Goal: Task Accomplishment & Management: Complete application form

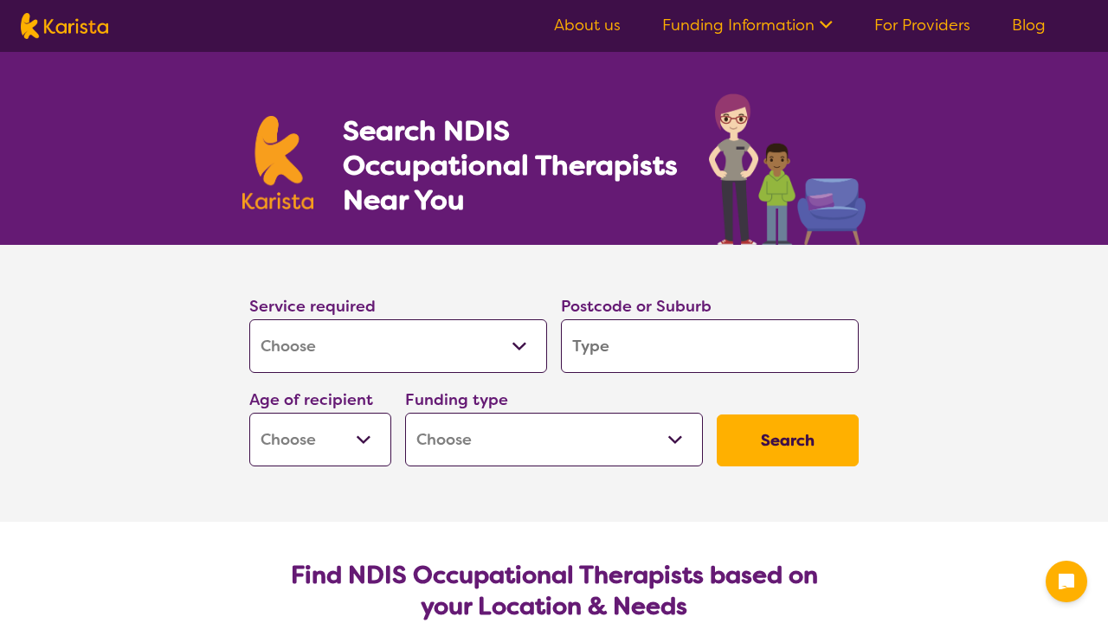
select select "[MEDICAL_DATA]"
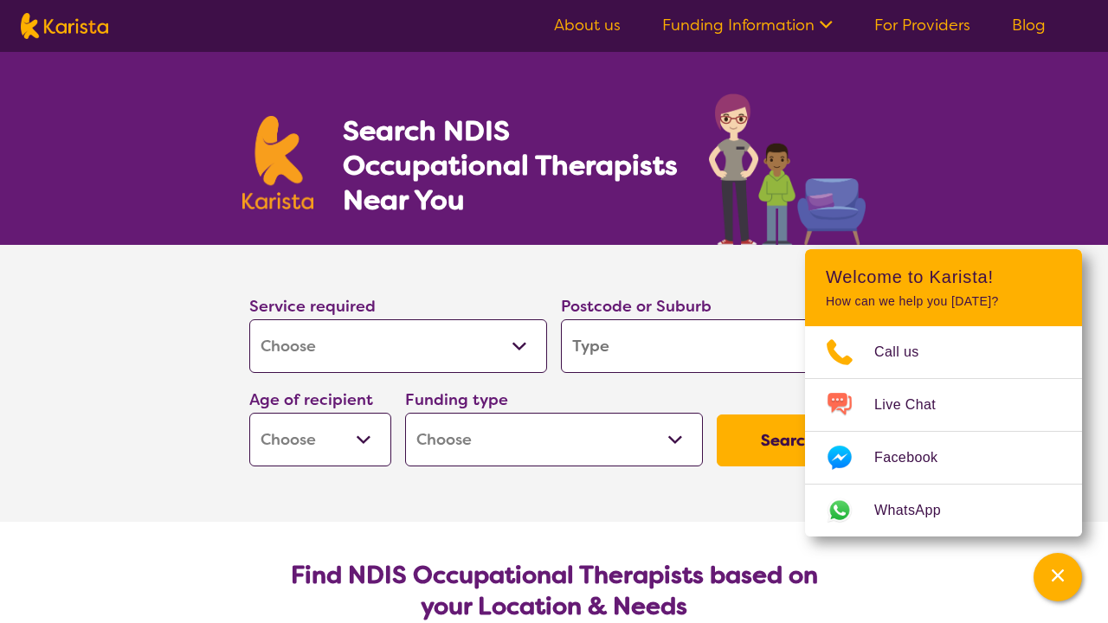
click at [670, 334] on input "search" at bounding box center [710, 346] width 298 height 54
click at [976, 177] on div "Search NDIS Occupational Therapists Near You" at bounding box center [554, 148] width 1108 height 193
select select "Respite"
click at [608, 342] on input "search" at bounding box center [710, 346] width 298 height 54
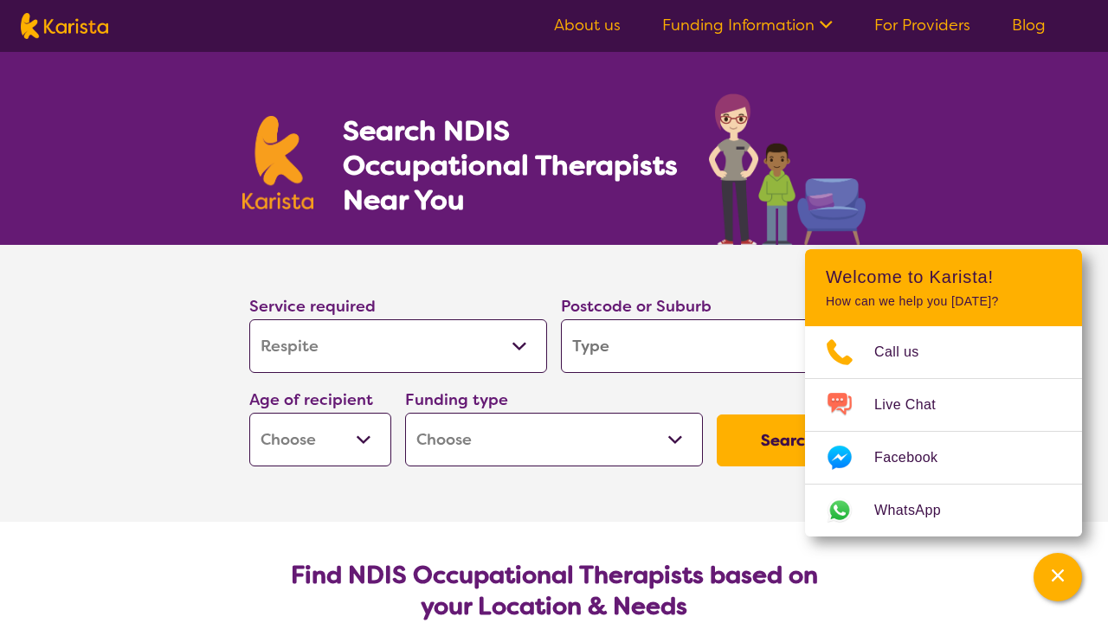
type input "3"
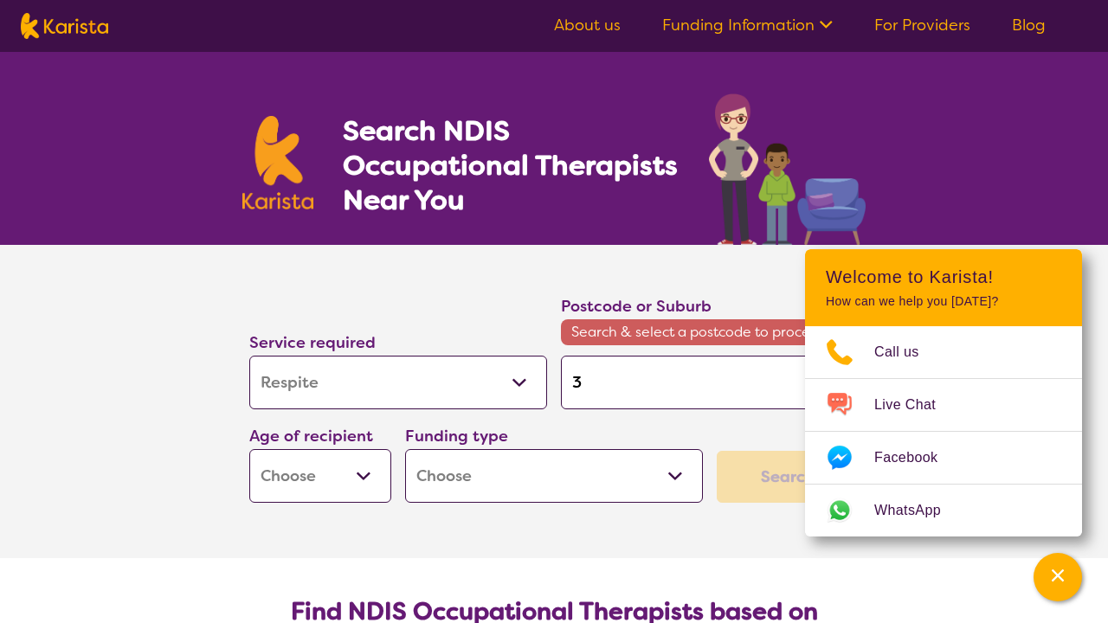
type input "30"
type input "302"
type input "3024"
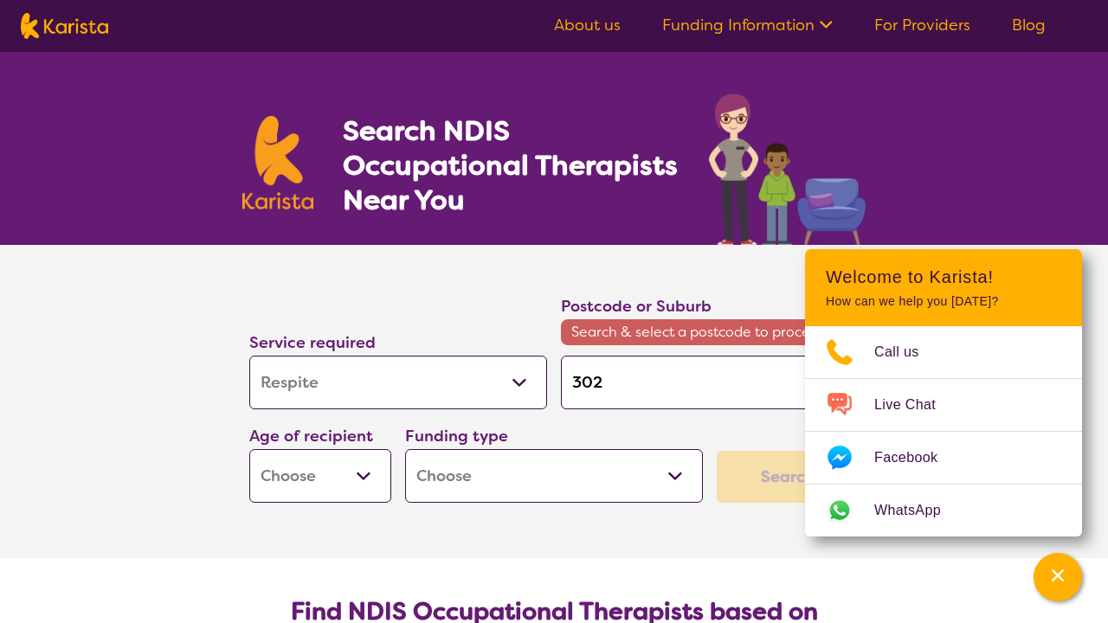
type input "3024"
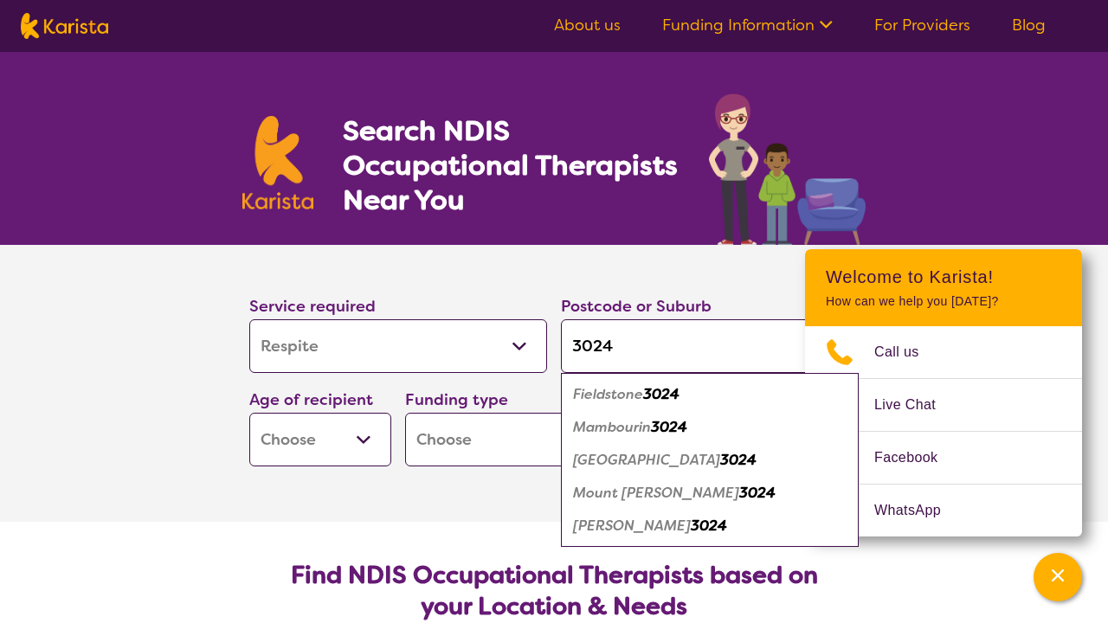
type input "3024"
click at [626, 465] on em "[GEOGRAPHIC_DATA]" at bounding box center [646, 460] width 147 height 18
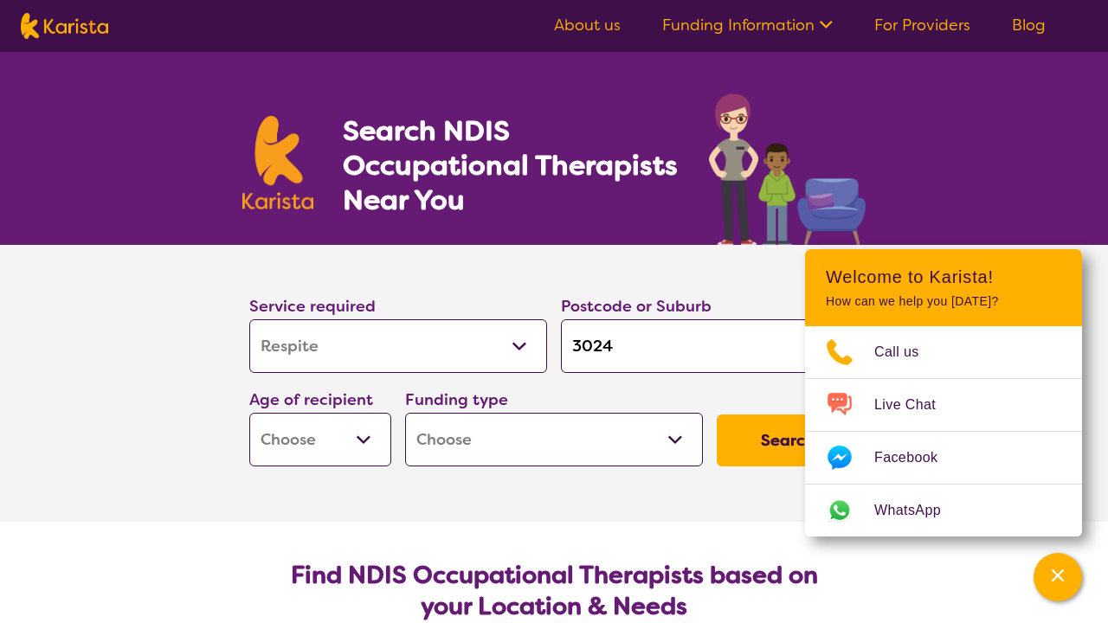
select select "AD"
select select "NDIS"
click at [766, 447] on button "Search" at bounding box center [788, 441] width 142 height 52
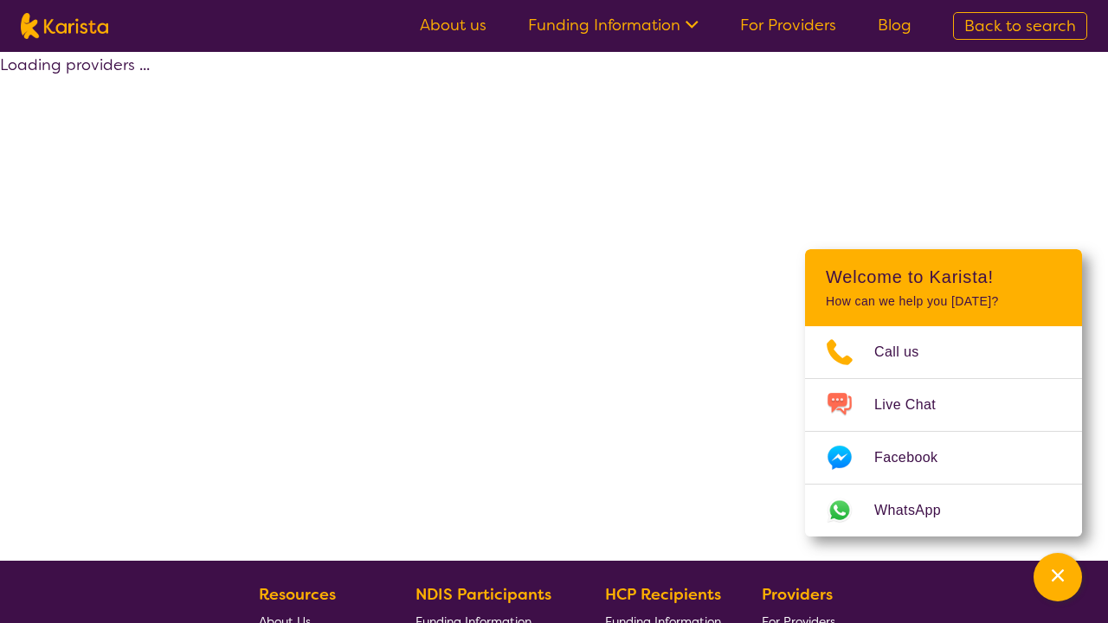
select select "by_score"
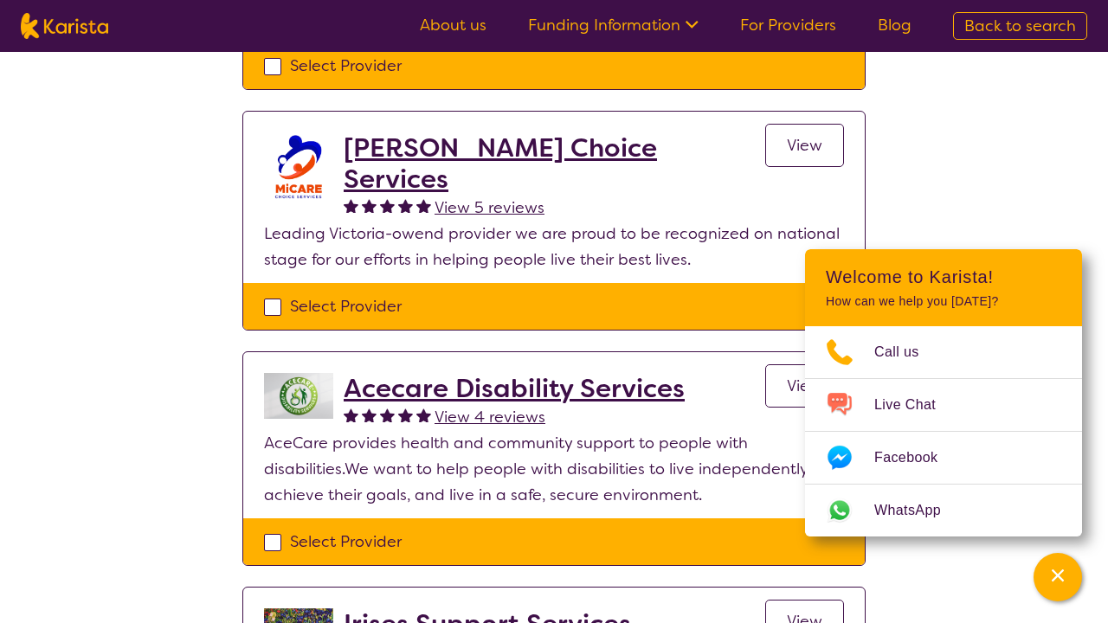
scroll to position [1910, 0]
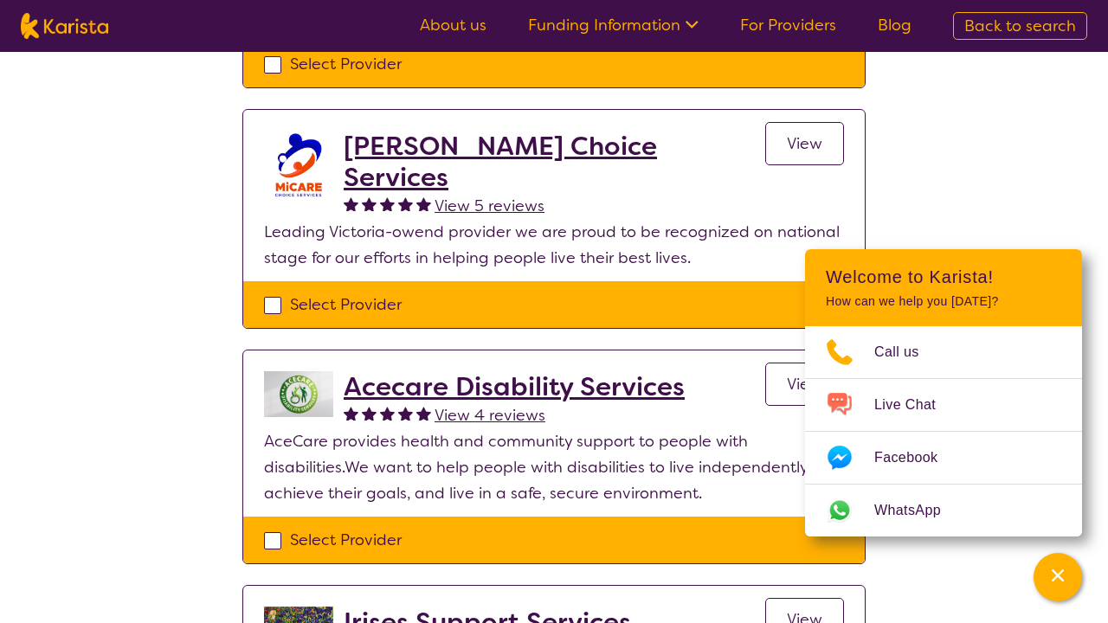
click at [783, 31] on link "For Providers" at bounding box center [788, 25] width 96 height 21
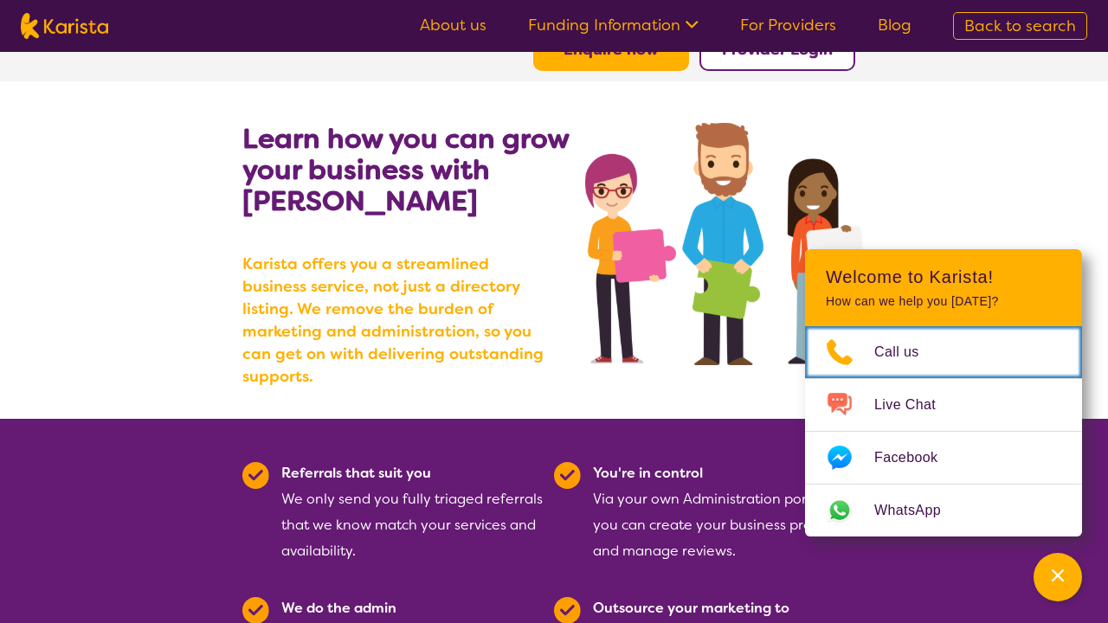
scroll to position [109, 0]
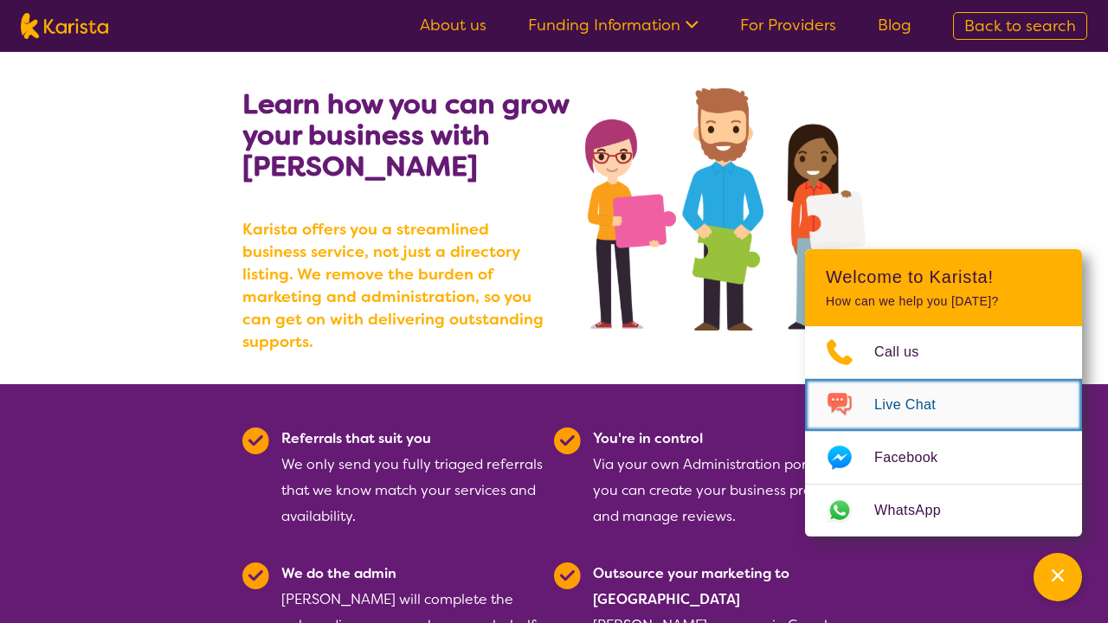
click at [881, 412] on span "Live Chat" at bounding box center [915, 405] width 82 height 26
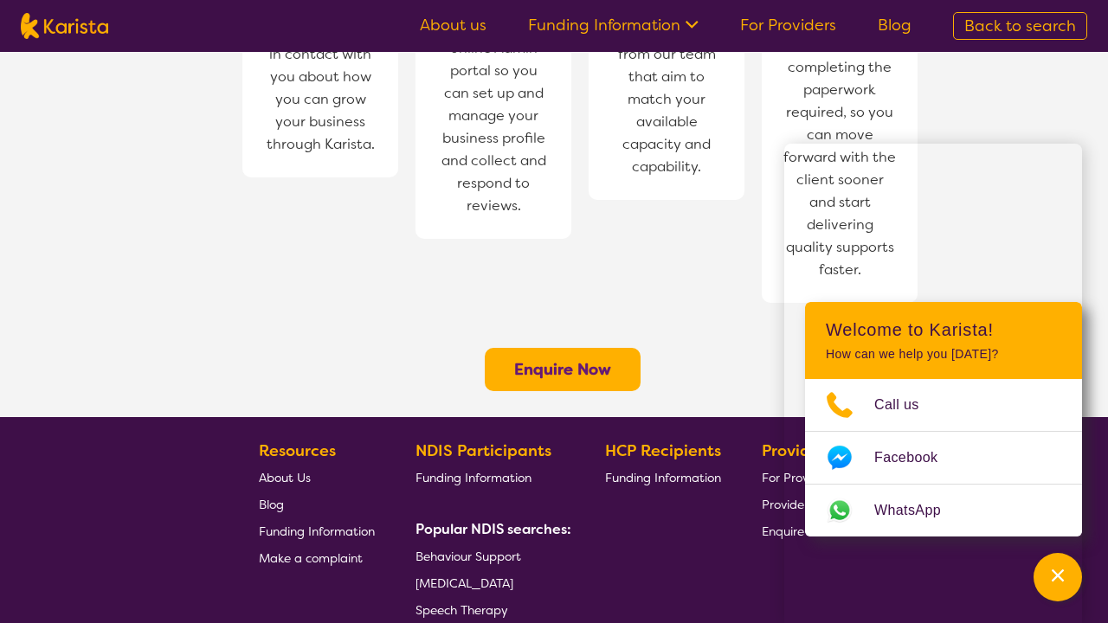
scroll to position [1245, 0]
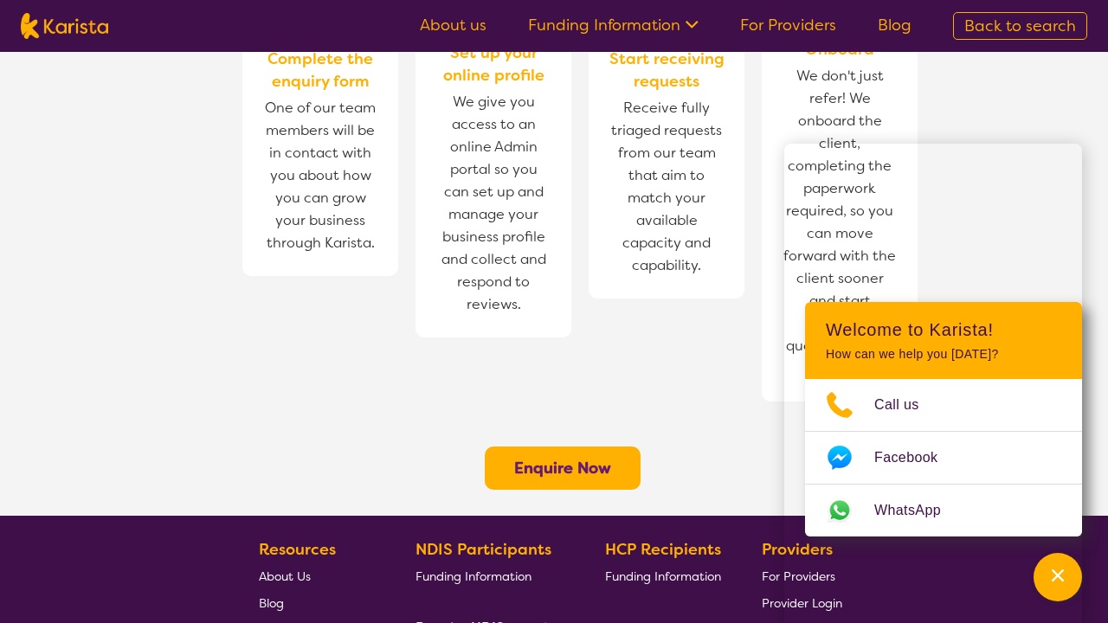
click at [577, 458] on b "Enquire Now" at bounding box center [562, 468] width 97 height 21
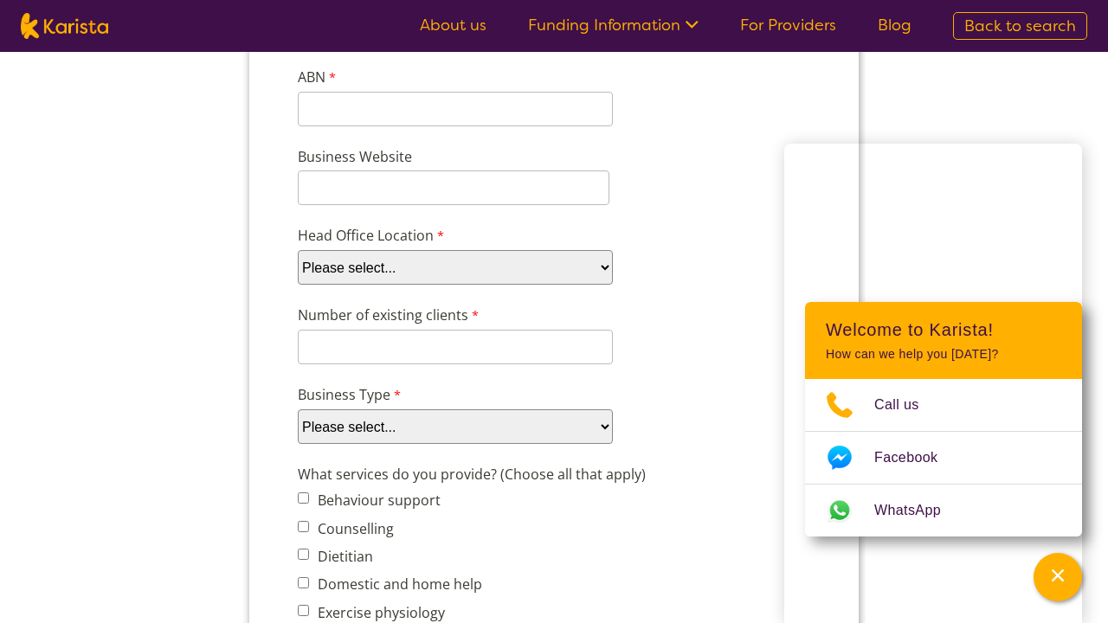
scroll to position [361, 0]
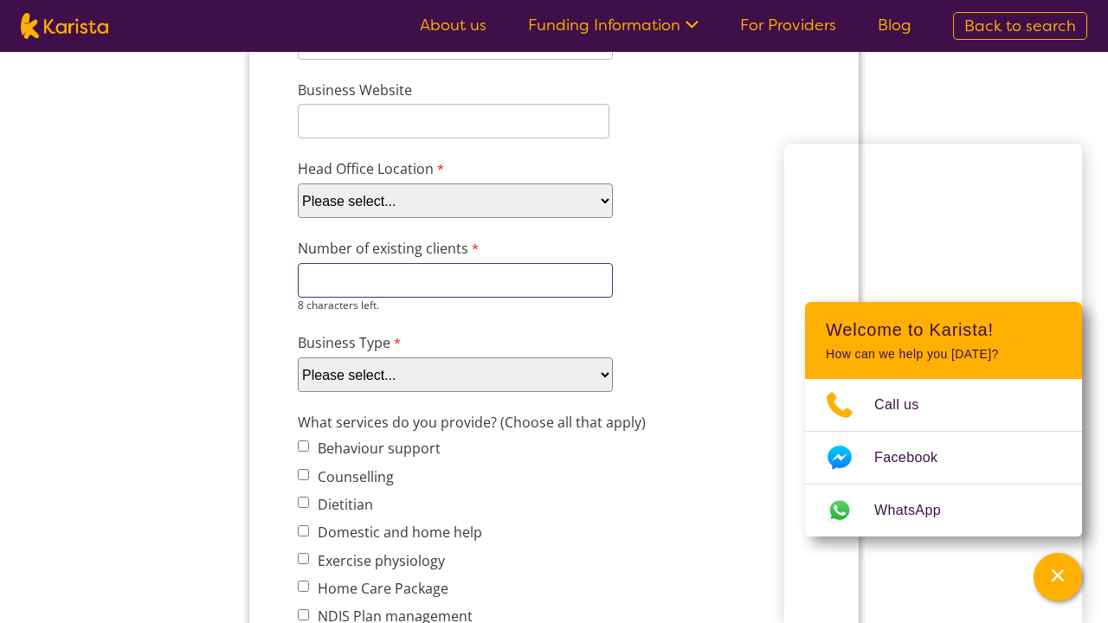
click at [555, 287] on input "Number of existing clients" at bounding box center [455, 280] width 315 height 35
click at [679, 296] on div "Number of existing clients 8 characters left." at bounding box center [554, 275] width 526 height 81
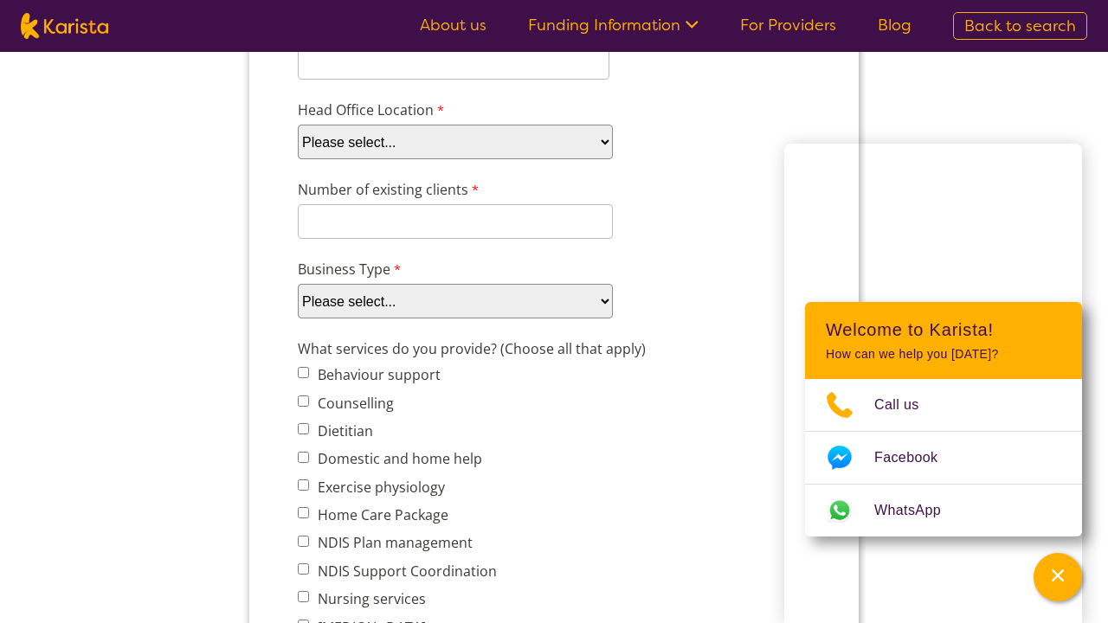
scroll to position [453, 0]
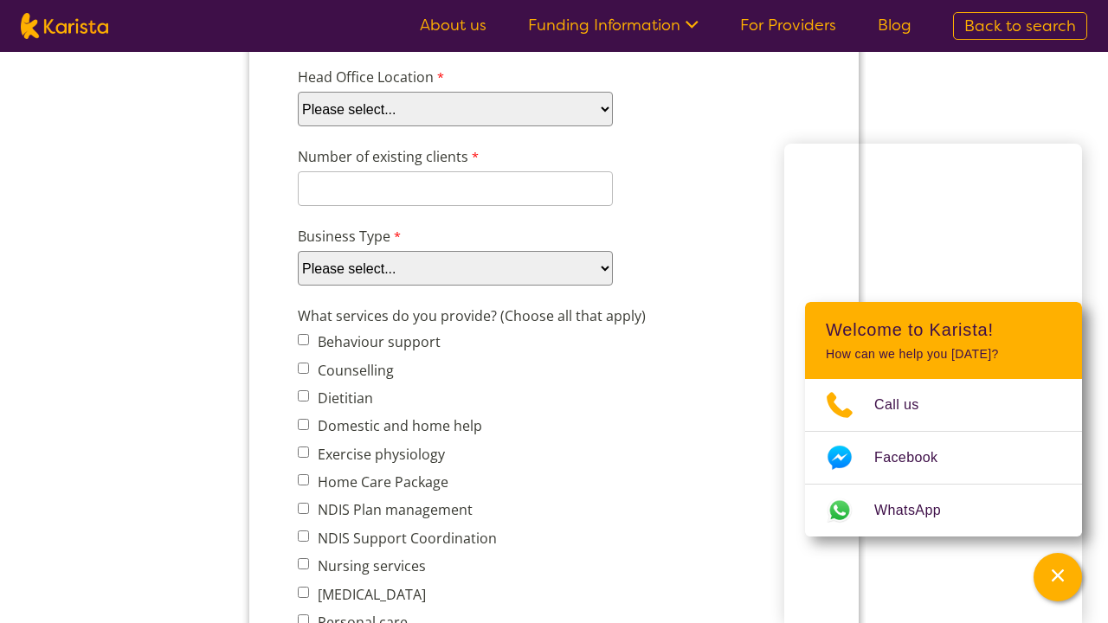
select select "tfa_87"
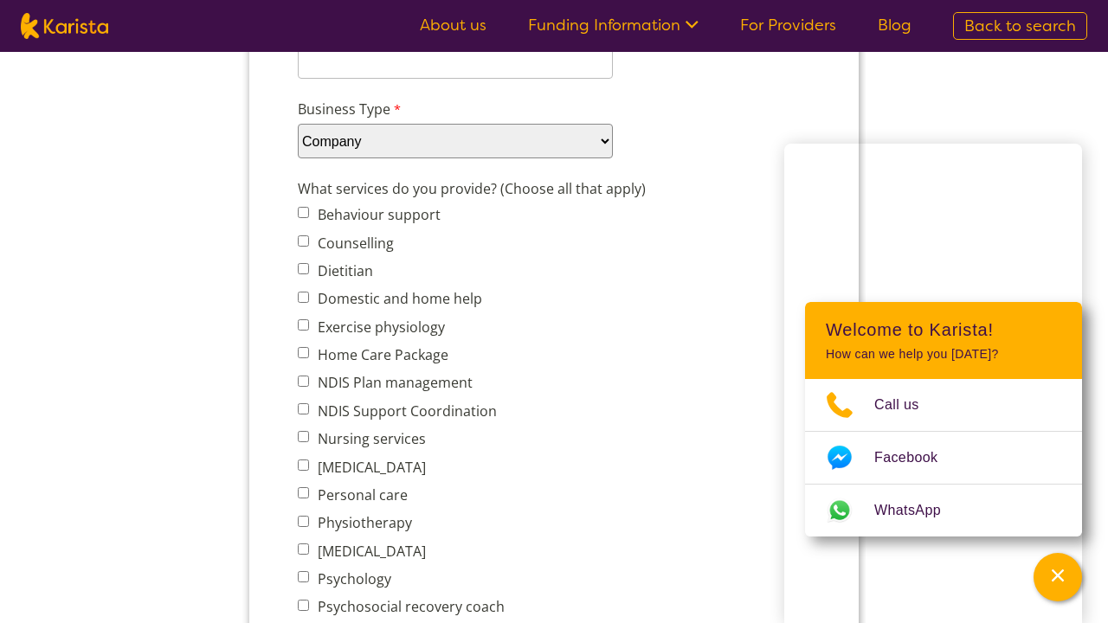
scroll to position [586, 0]
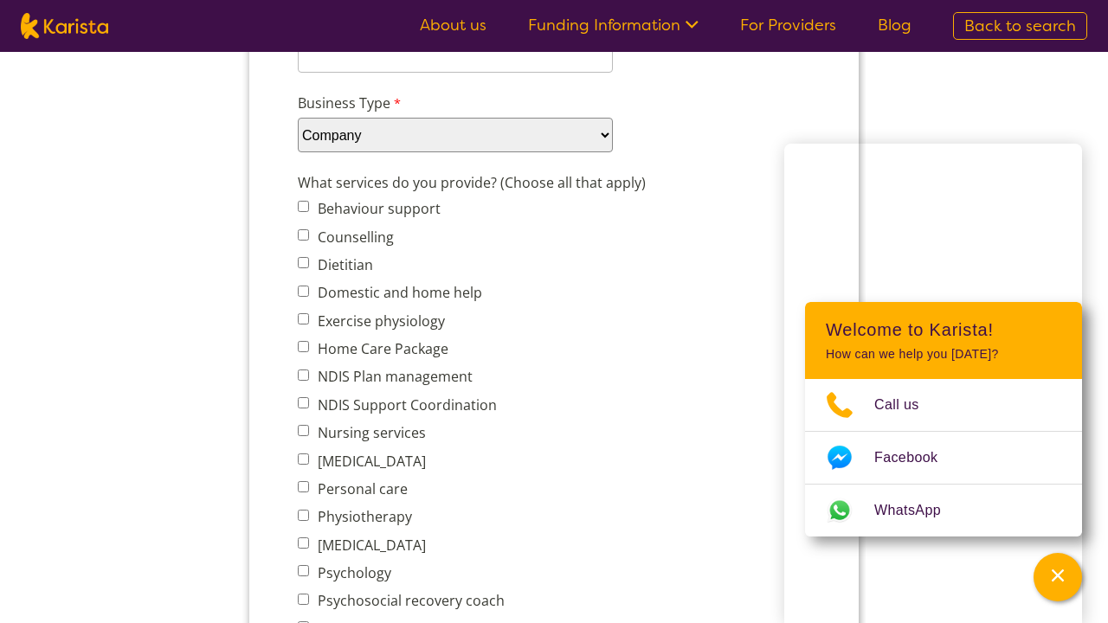
click at [305, 297] on input "Domestic and home help" at bounding box center [303, 291] width 11 height 11
checkbox input "true"
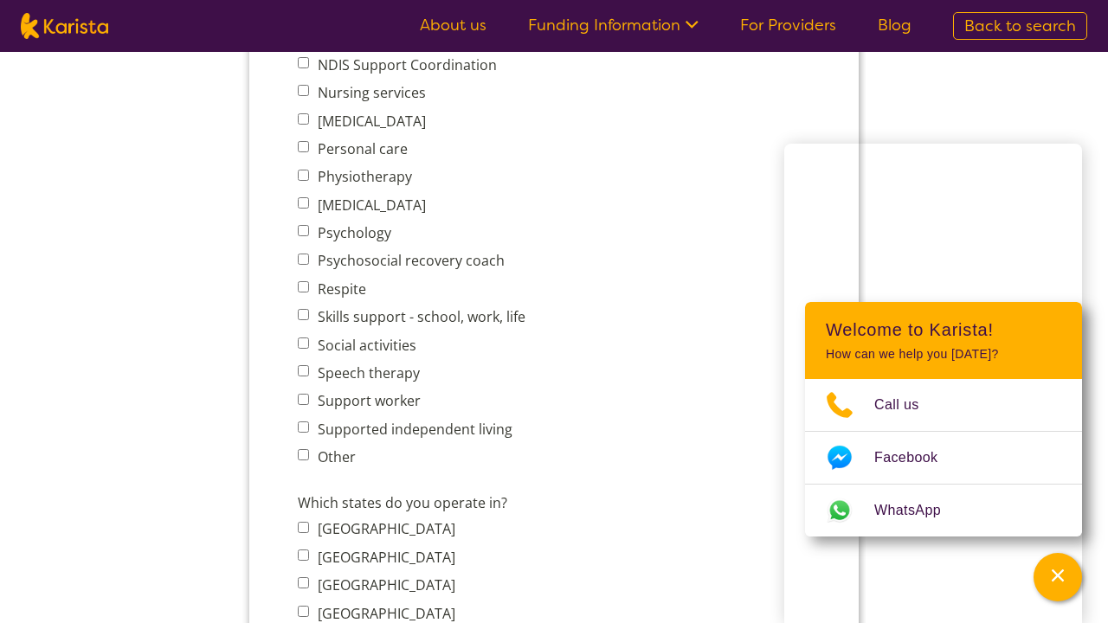
scroll to position [928, 0]
click at [303, 347] on input "Social activities" at bounding box center [303, 341] width 11 height 11
checkbox input "true"
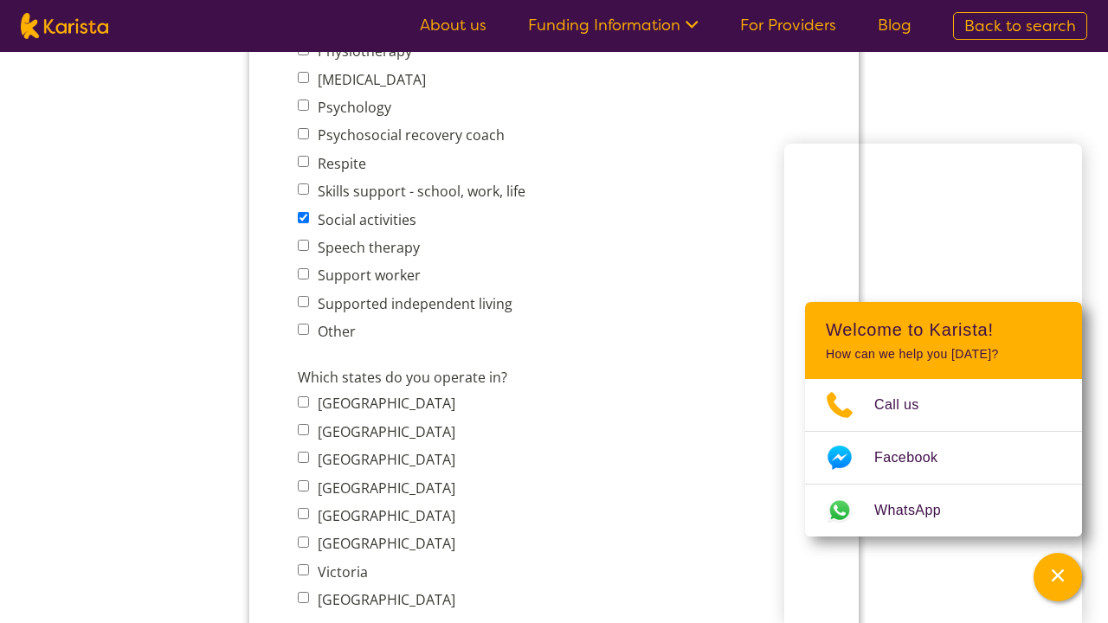
scroll to position [1111, 0]
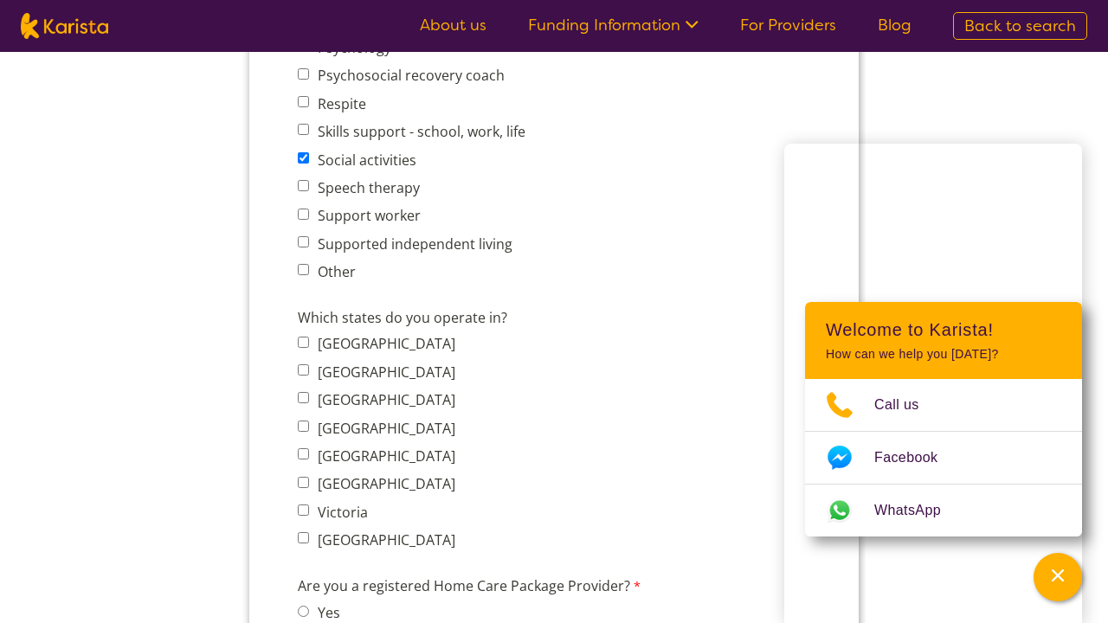
click at [303, 516] on input "Victoria" at bounding box center [303, 510] width 11 height 11
checkbox input "true"
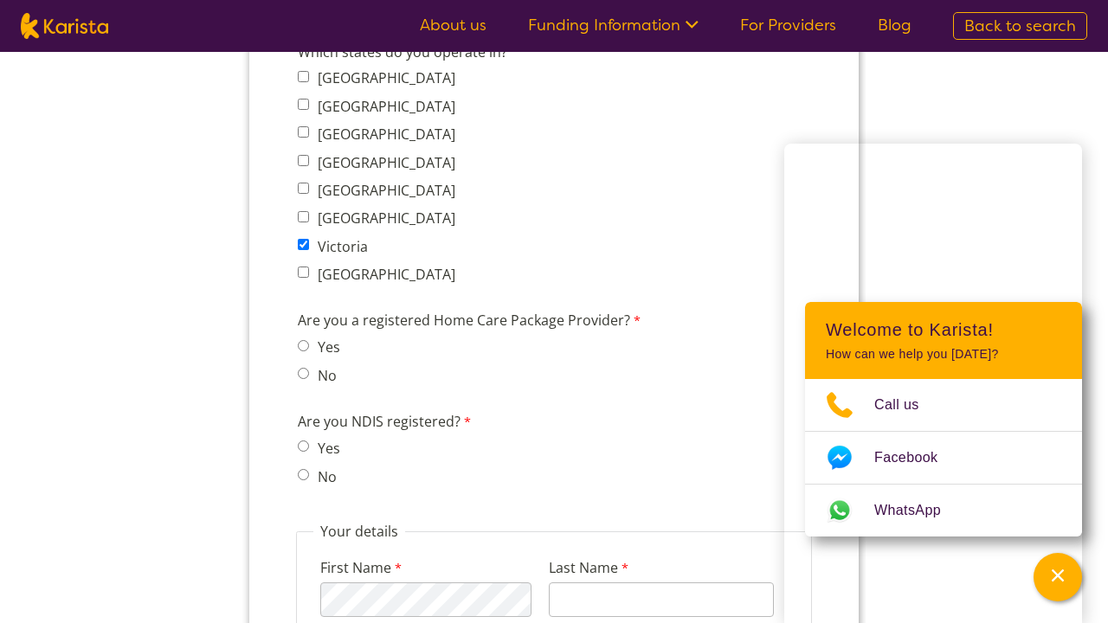
scroll to position [1391, 0]
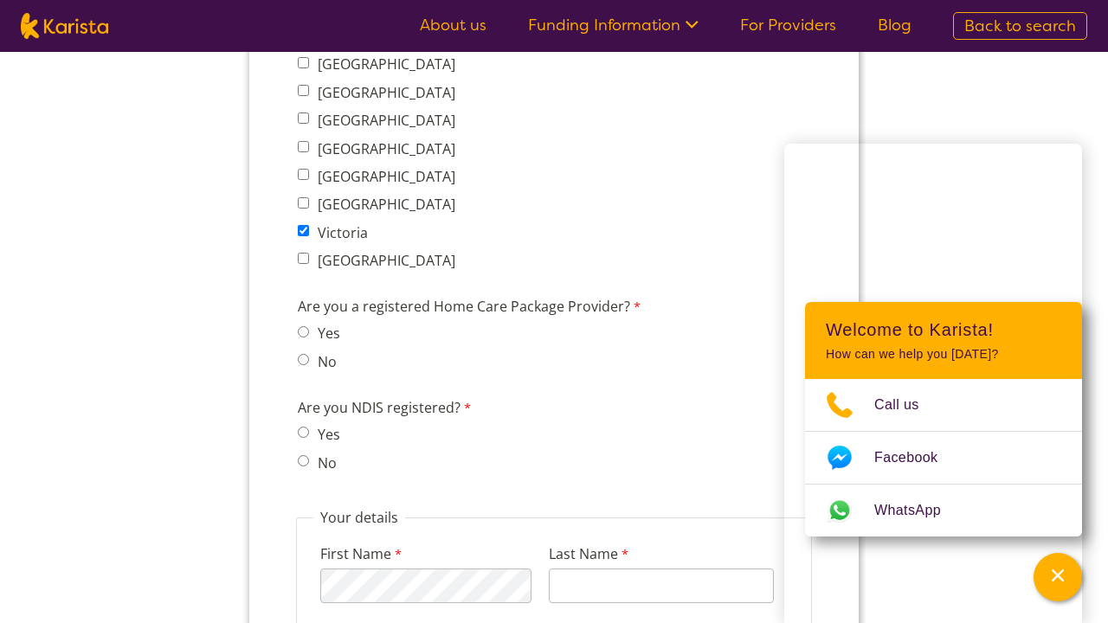
click at [297, 467] on div "Are you NDIS registered? Yes No" at bounding box center [554, 438] width 526 height 88
click at [303, 464] on input "No" at bounding box center [303, 460] width 11 height 11
radio input "true"
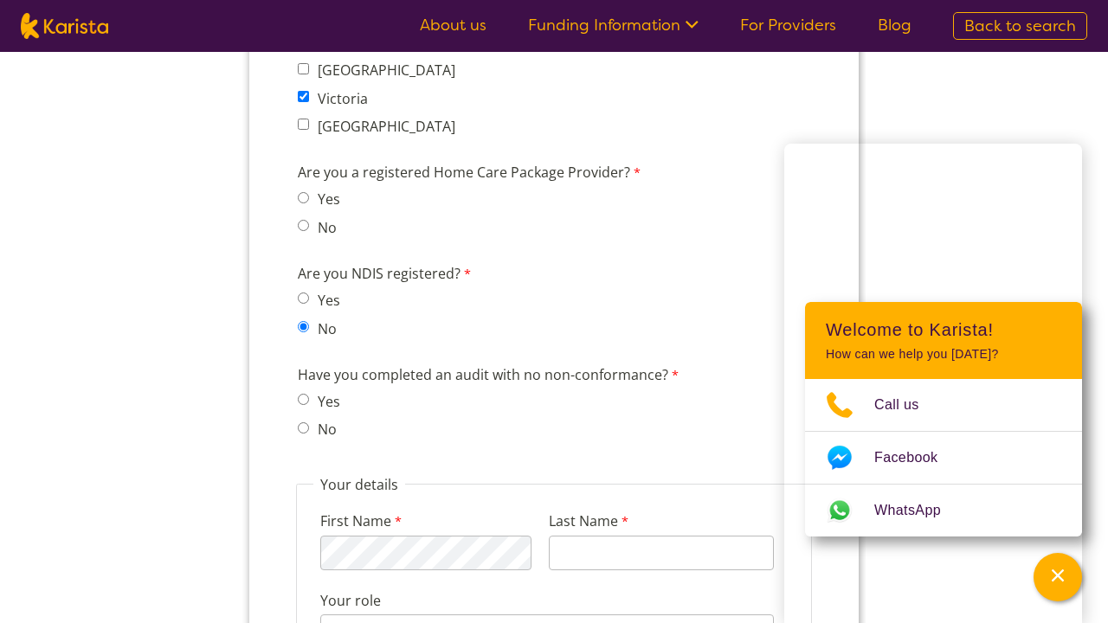
scroll to position [1567, 0]
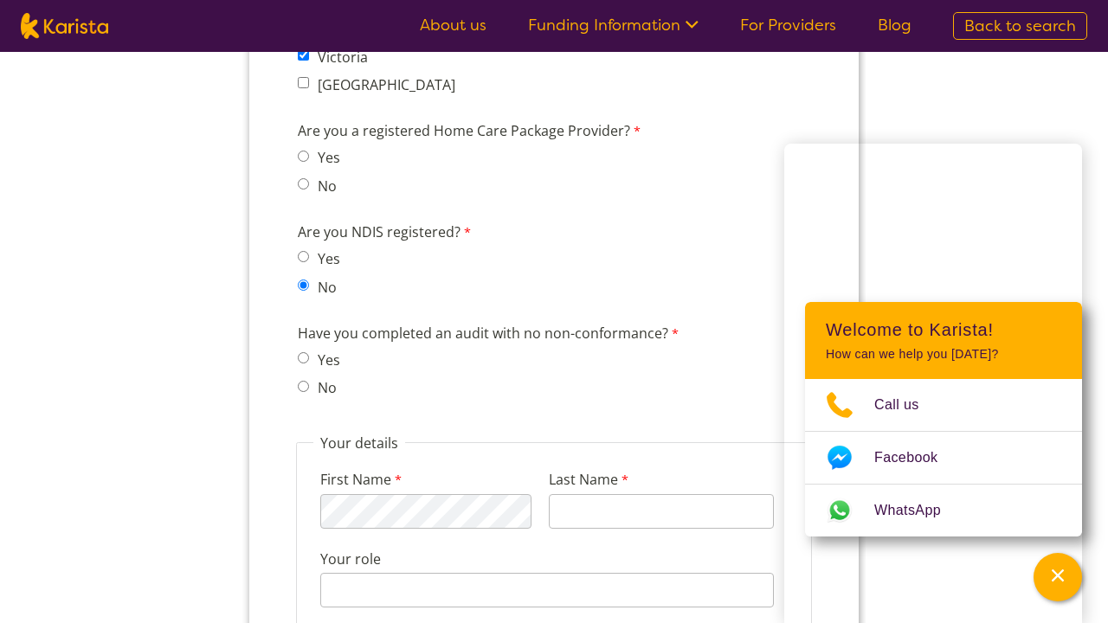
click at [306, 392] on input "No" at bounding box center [303, 386] width 11 height 11
radio input "true"
click at [301, 360] on input "Yes" at bounding box center [303, 357] width 11 height 11
radio input "true"
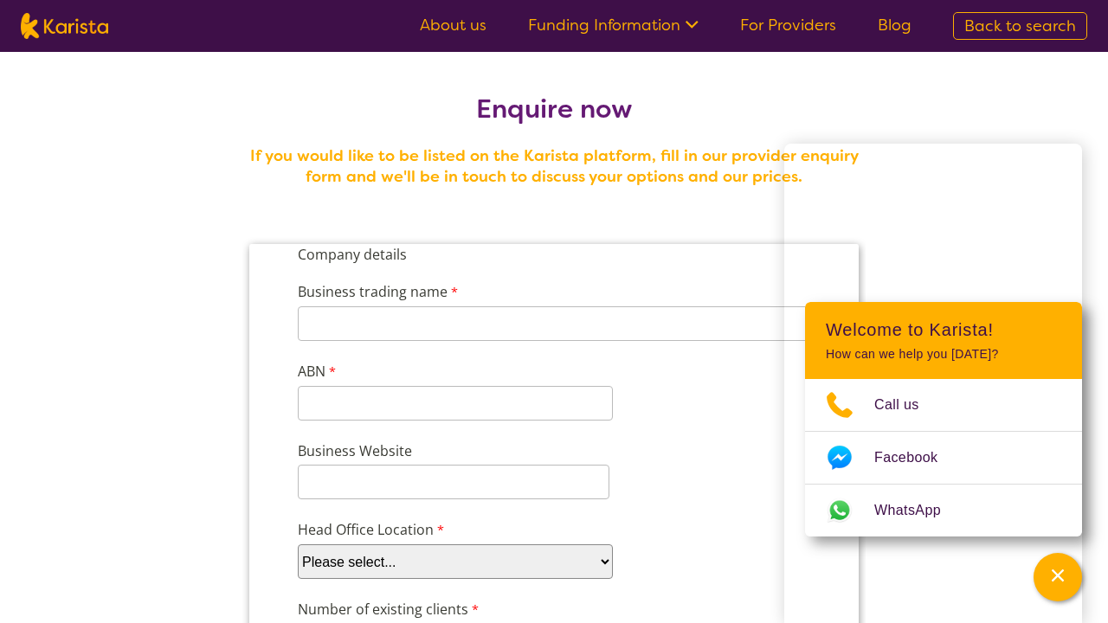
scroll to position [0, 0]
